Goal: Task Accomplishment & Management: Complete application form

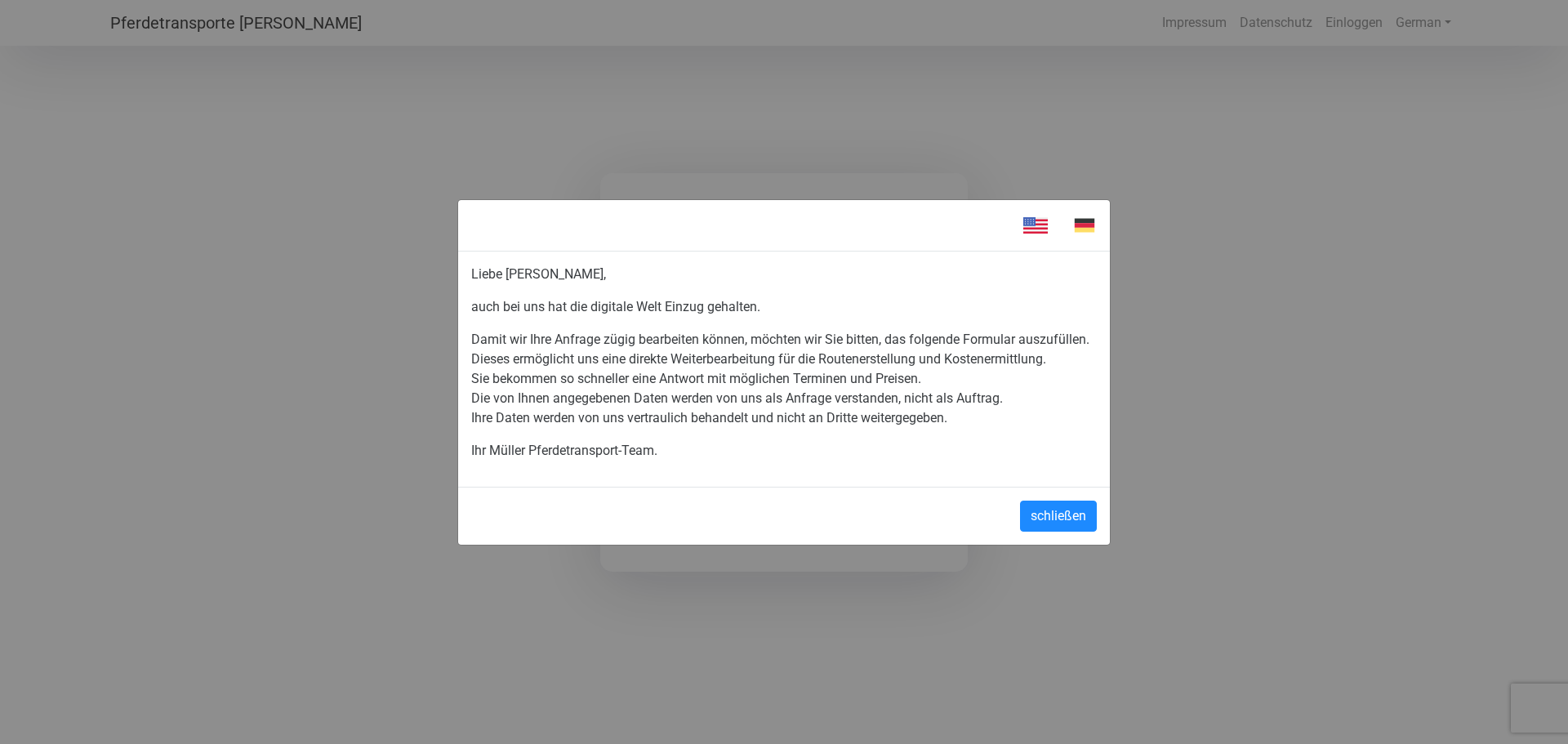
click at [1082, 224] on img at bounding box center [1083, 225] width 49 height 24
click at [1066, 517] on button "schließen" at bounding box center [1058, 516] width 77 height 31
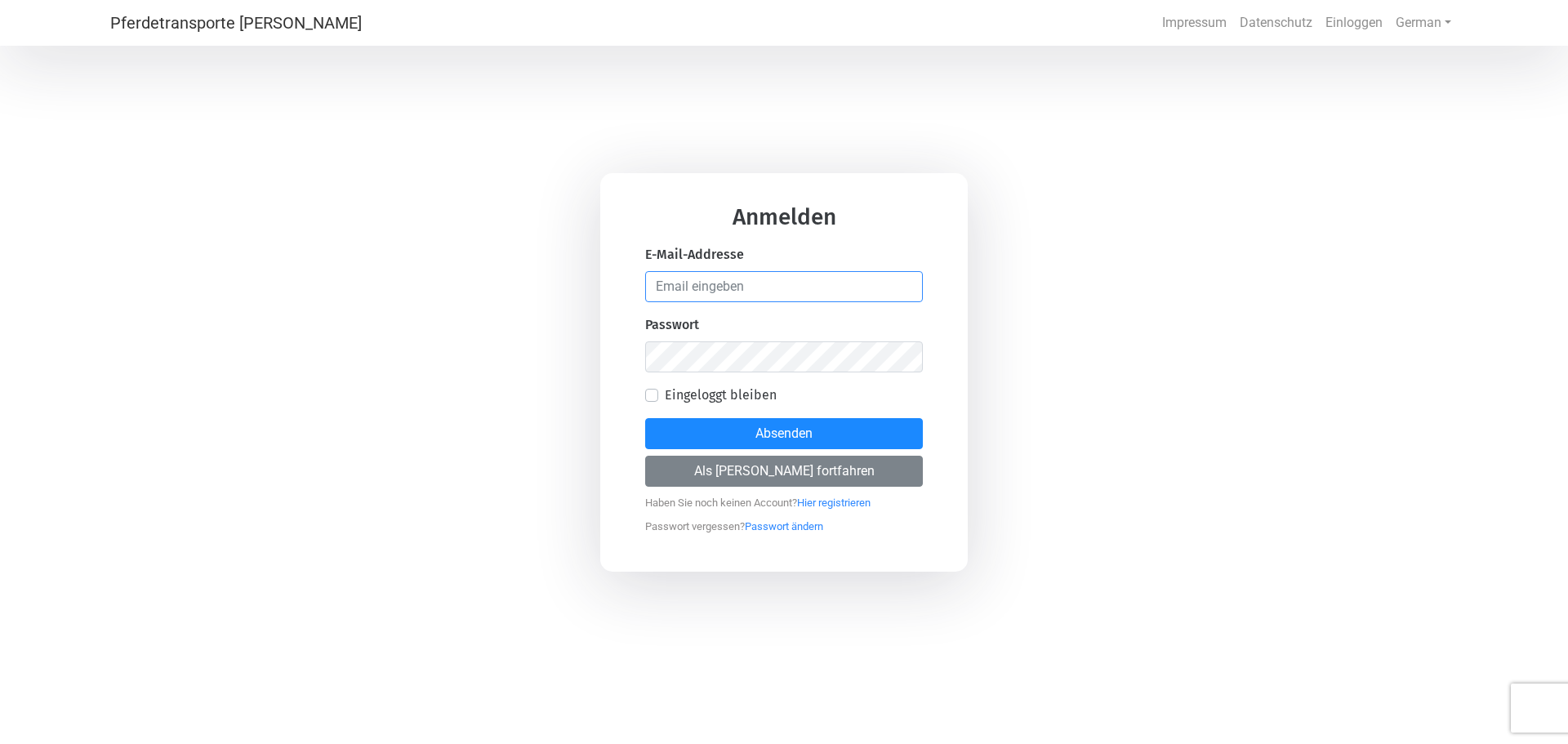
click at [746, 286] on input "email" at bounding box center [784, 286] width 278 height 31
type input "[EMAIL_ADDRESS][PERSON_NAME][DOMAIN_NAME]"
click at [699, 333] on protonpass-control-c190 at bounding box center [699, 325] width 0 height 15
click at [1062, 371] on div "Anmelden E-Mail-Addresse [EMAIL_ADDRESS][PERSON_NAME][DOMAIN_NAME] Passwort Ein…" at bounding box center [784, 372] width 1568 height 744
click at [585, 374] on div "Anmelden E-Mail-Addresse [EMAIL_ADDRESS][PERSON_NAME][DOMAIN_NAME] Passwort Ein…" at bounding box center [784, 372] width 1568 height 744
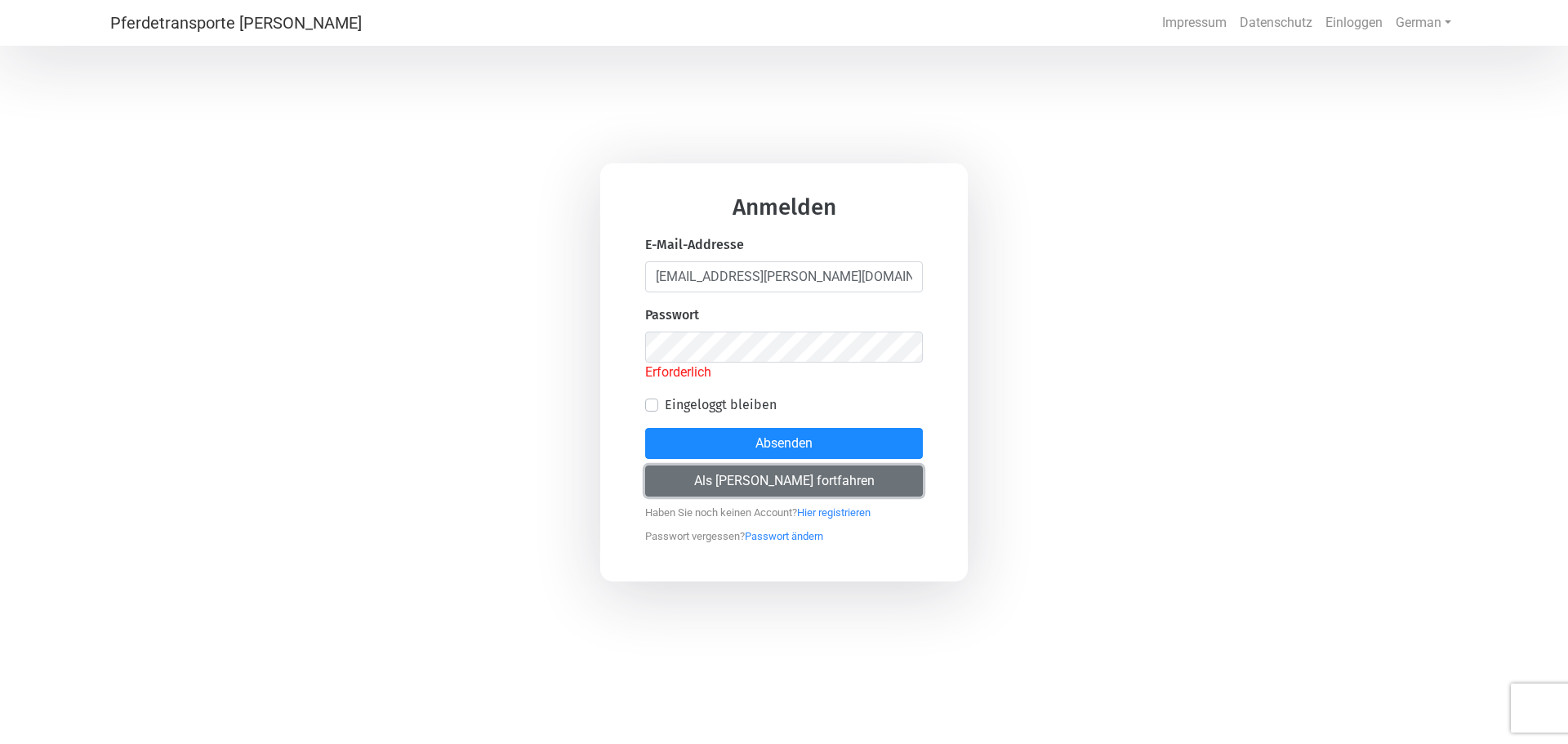
click at [761, 484] on button "Als [PERSON_NAME] fortfahren" at bounding box center [784, 481] width 278 height 31
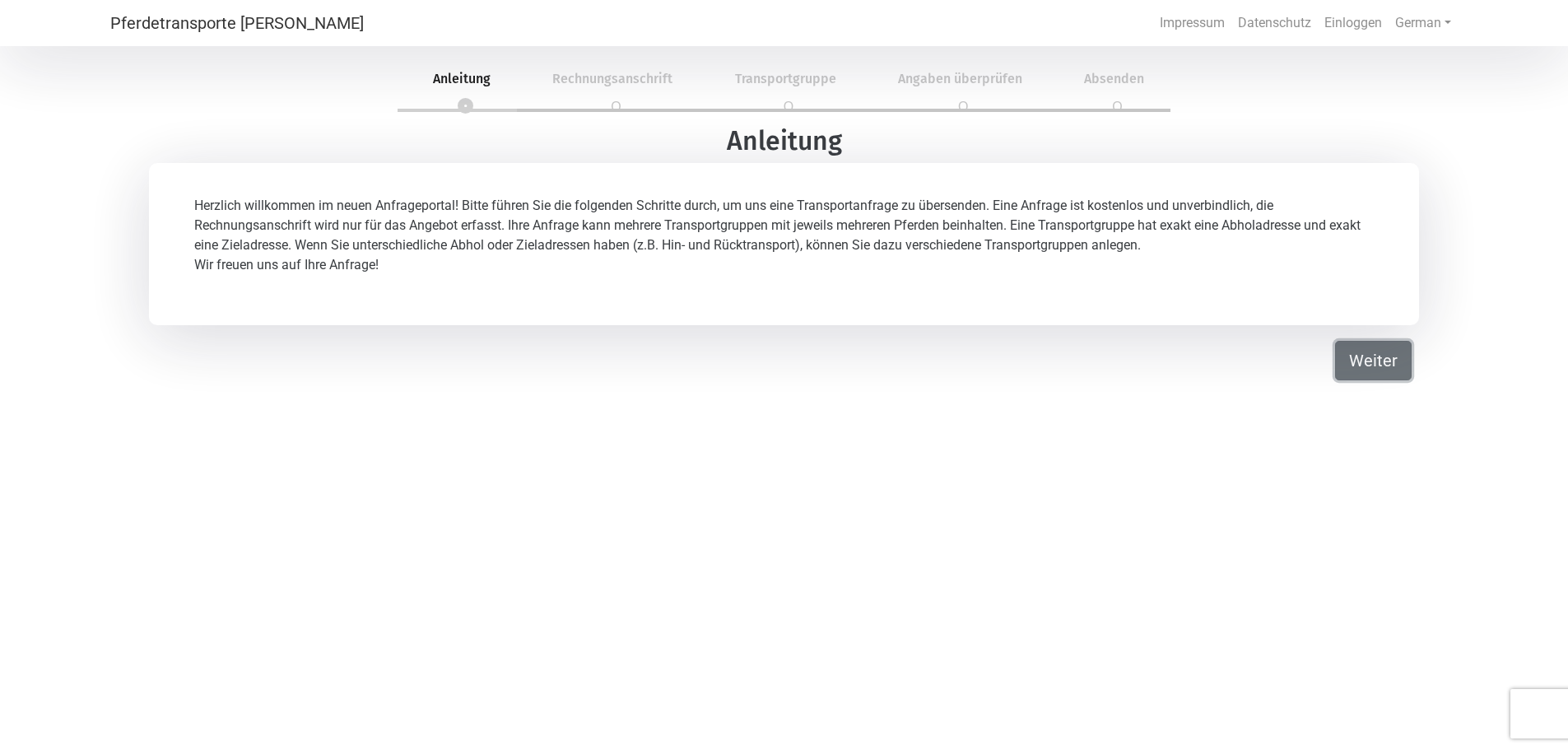
click at [1370, 361] on button "Weiter" at bounding box center [1373, 360] width 77 height 40
select select "DE"
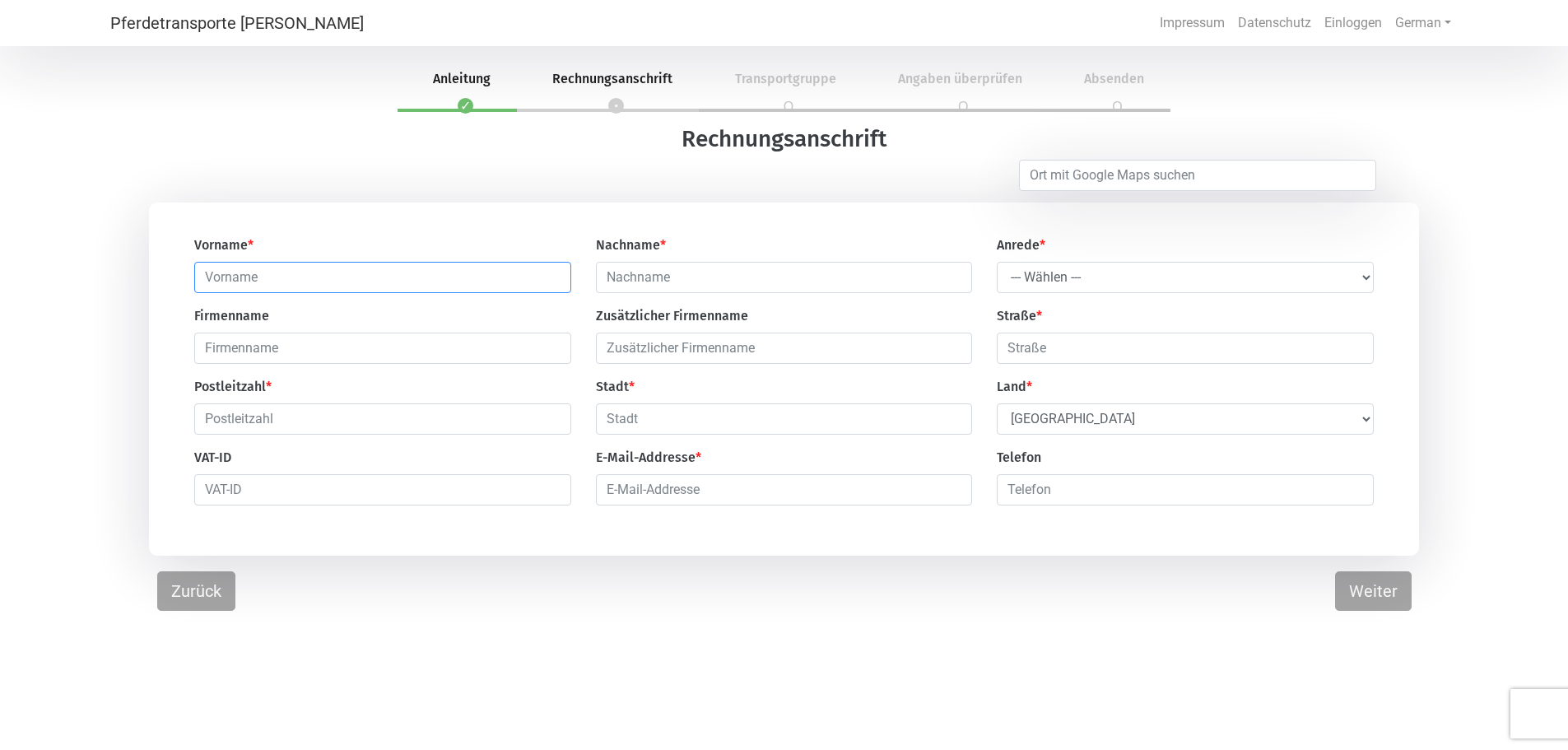
click at [222, 284] on input "text" at bounding box center [382, 277] width 377 height 31
type input "Birgit"
type input "[PERSON_NAME]"
type input "[STREET_ADDRESS]"
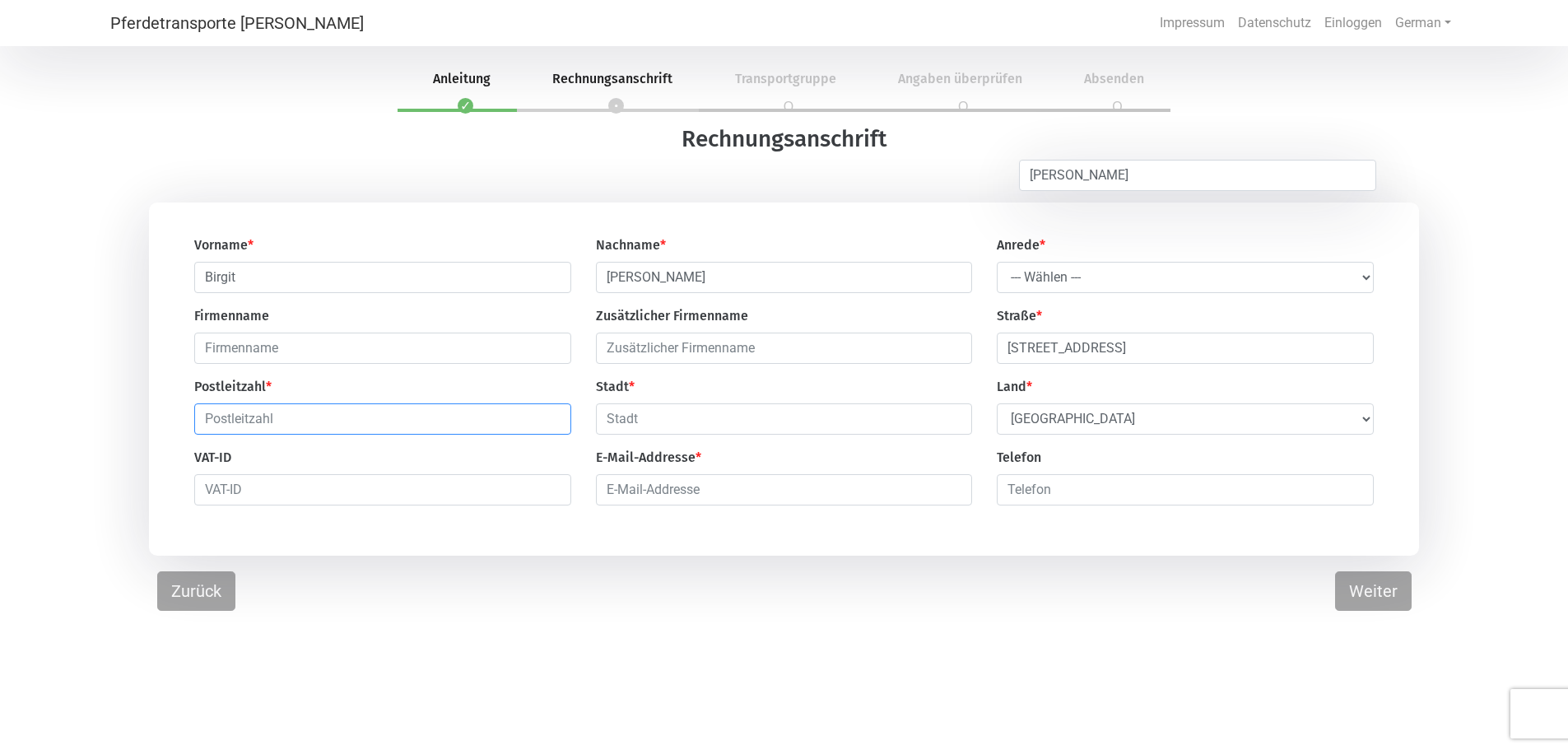
type input "53894"
type input "[PERSON_NAME]"
type input "[EMAIL_ADDRESS][PERSON_NAME][DOMAIN_NAME]"
type input "02484777"
click at [1367, 276] on select "--- Wählen --- [PERSON_NAME] Frau" at bounding box center [1185, 277] width 377 height 31
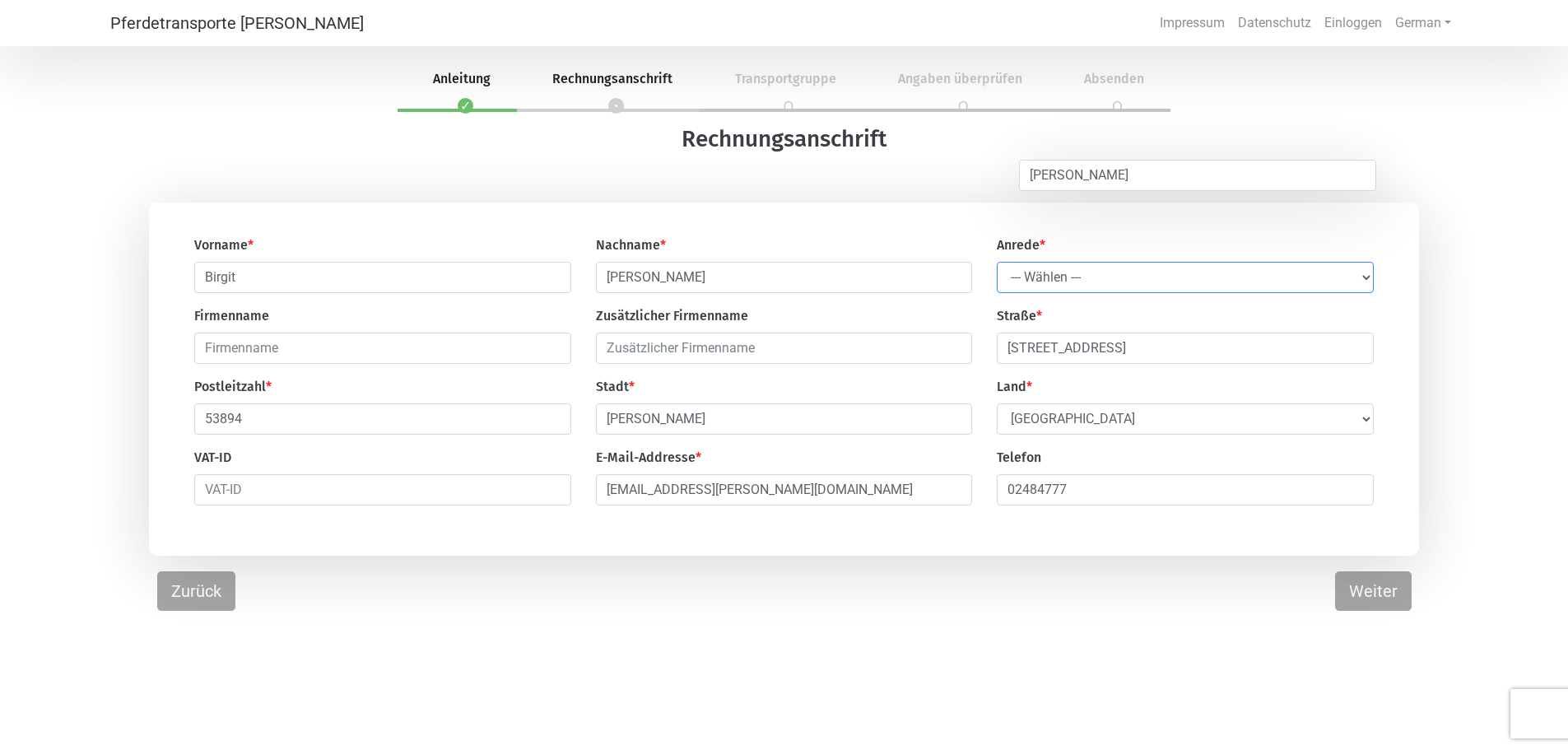
select select "Ms."
click at [997, 263] on select "--- Wählen --- [PERSON_NAME] Frau" at bounding box center [1185, 277] width 377 height 31
